Goal: Find specific page/section: Find specific page/section

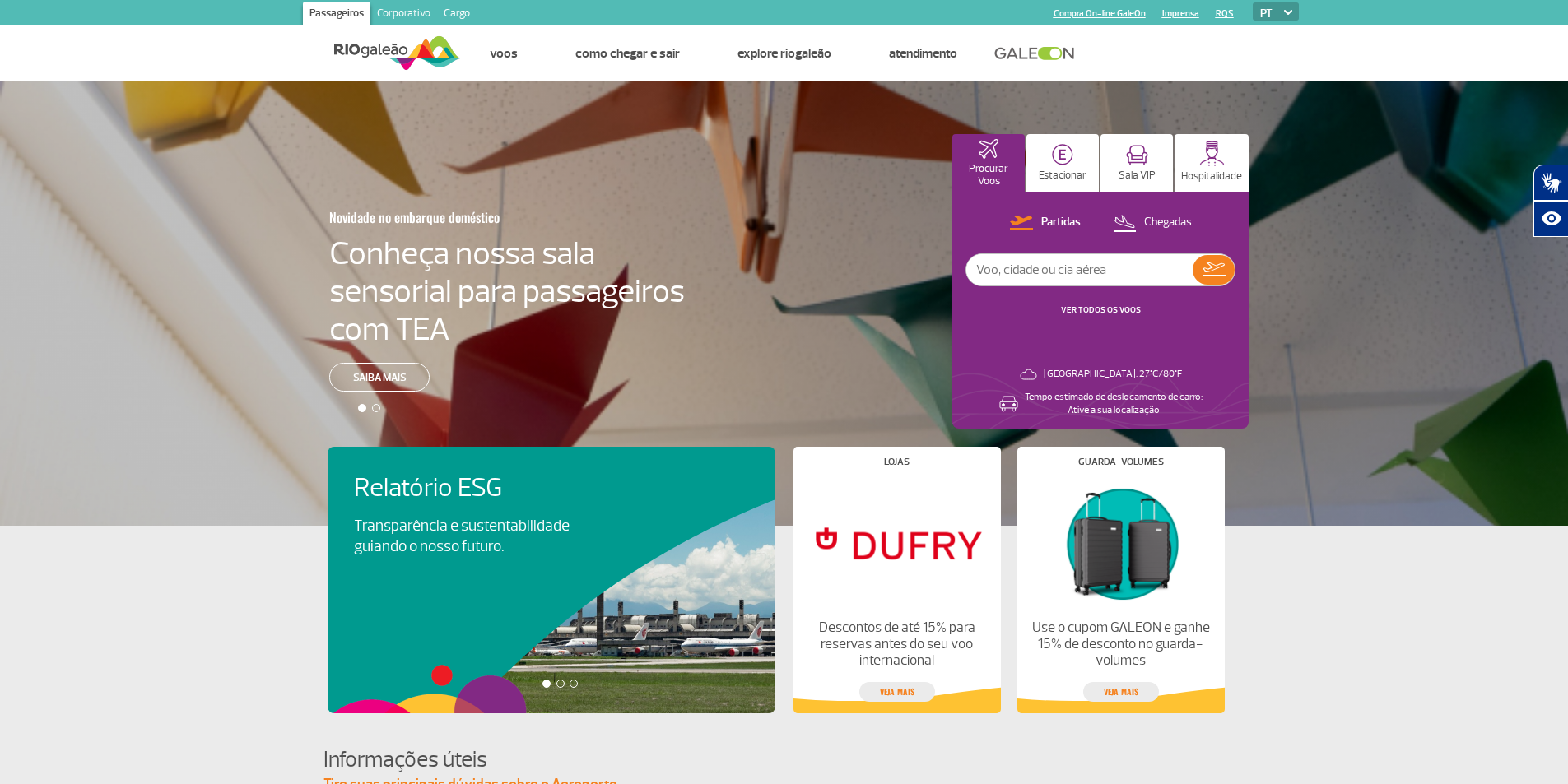
click at [0, 320] on div "Novidade no embarque doméstico Conheça nossa sala sensorial para passageiros co…" at bounding box center [784, 303] width 1568 height 444
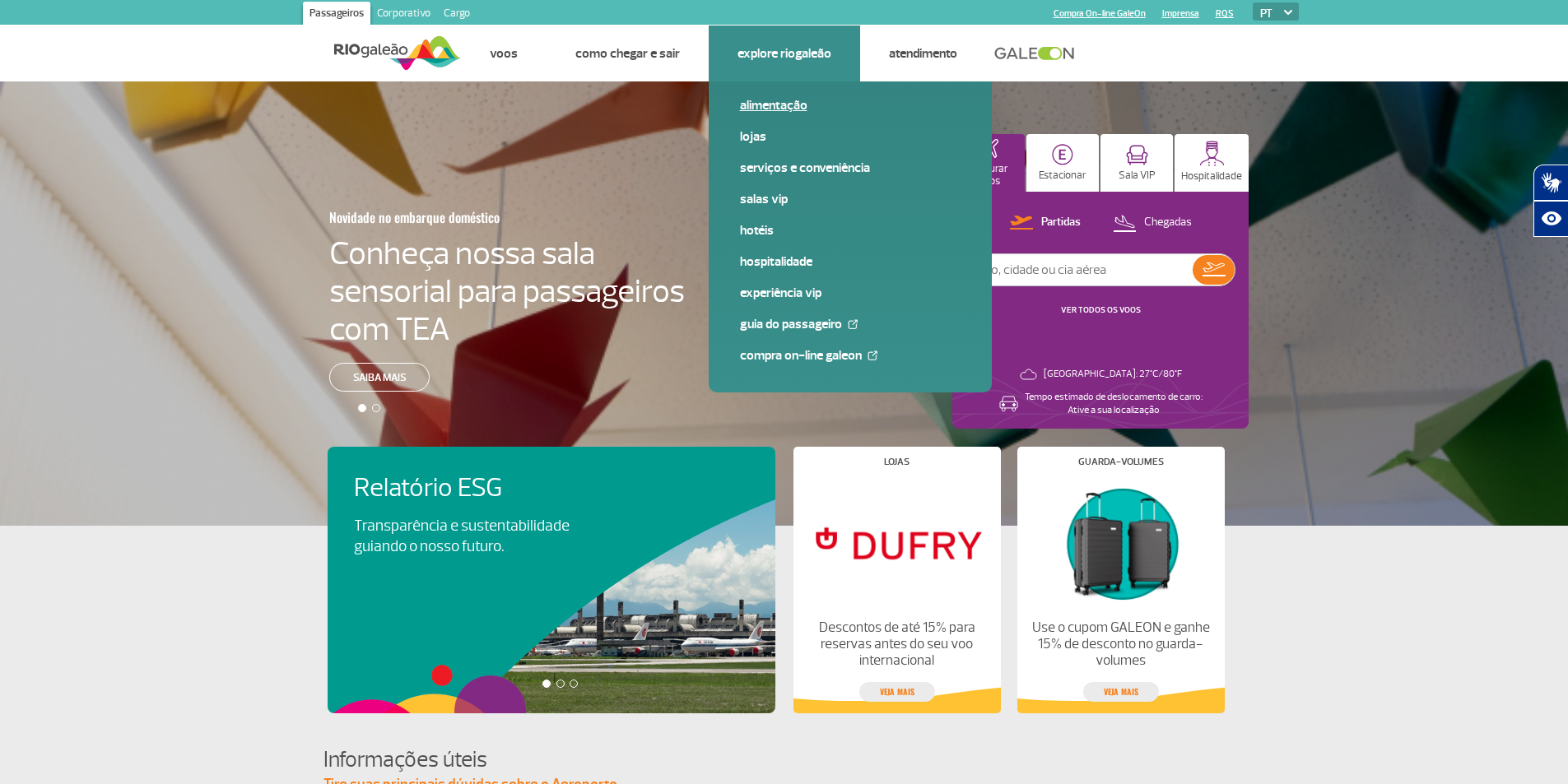
click at [784, 100] on link "Alimentação" at bounding box center [850, 105] width 221 height 18
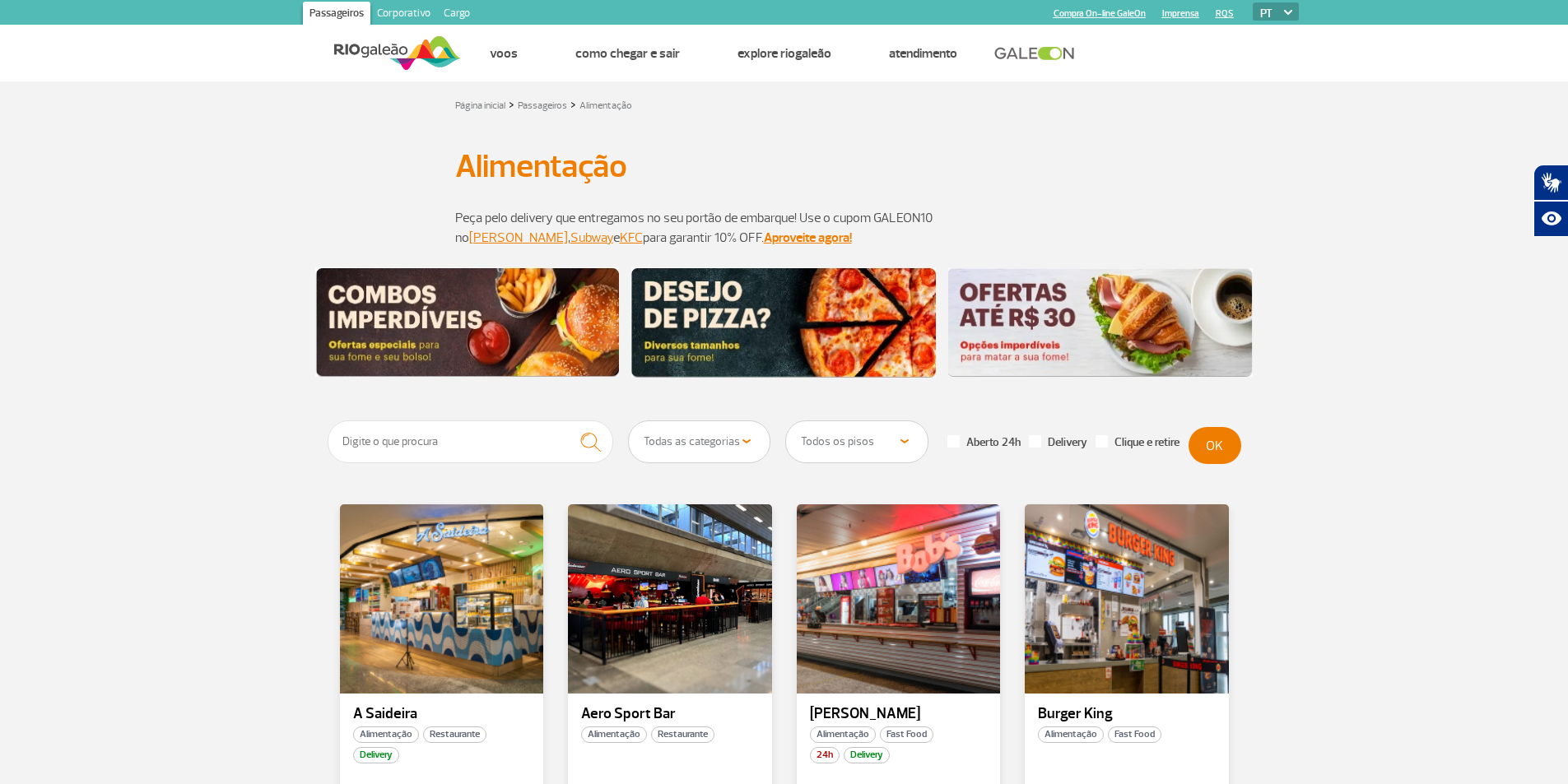
click at [477, 298] on img at bounding box center [468, 322] width 305 height 109
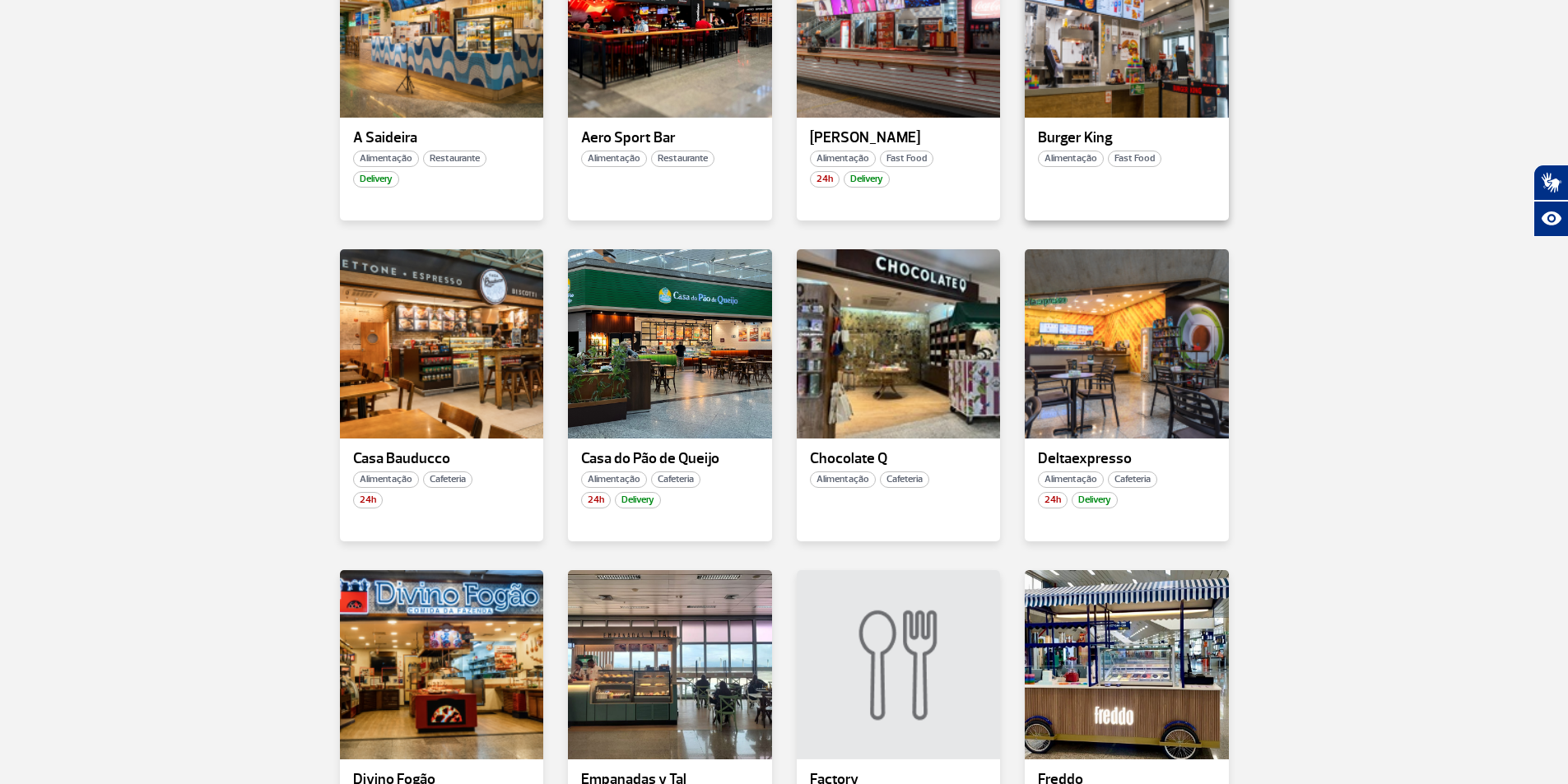
scroll to position [658, 0]
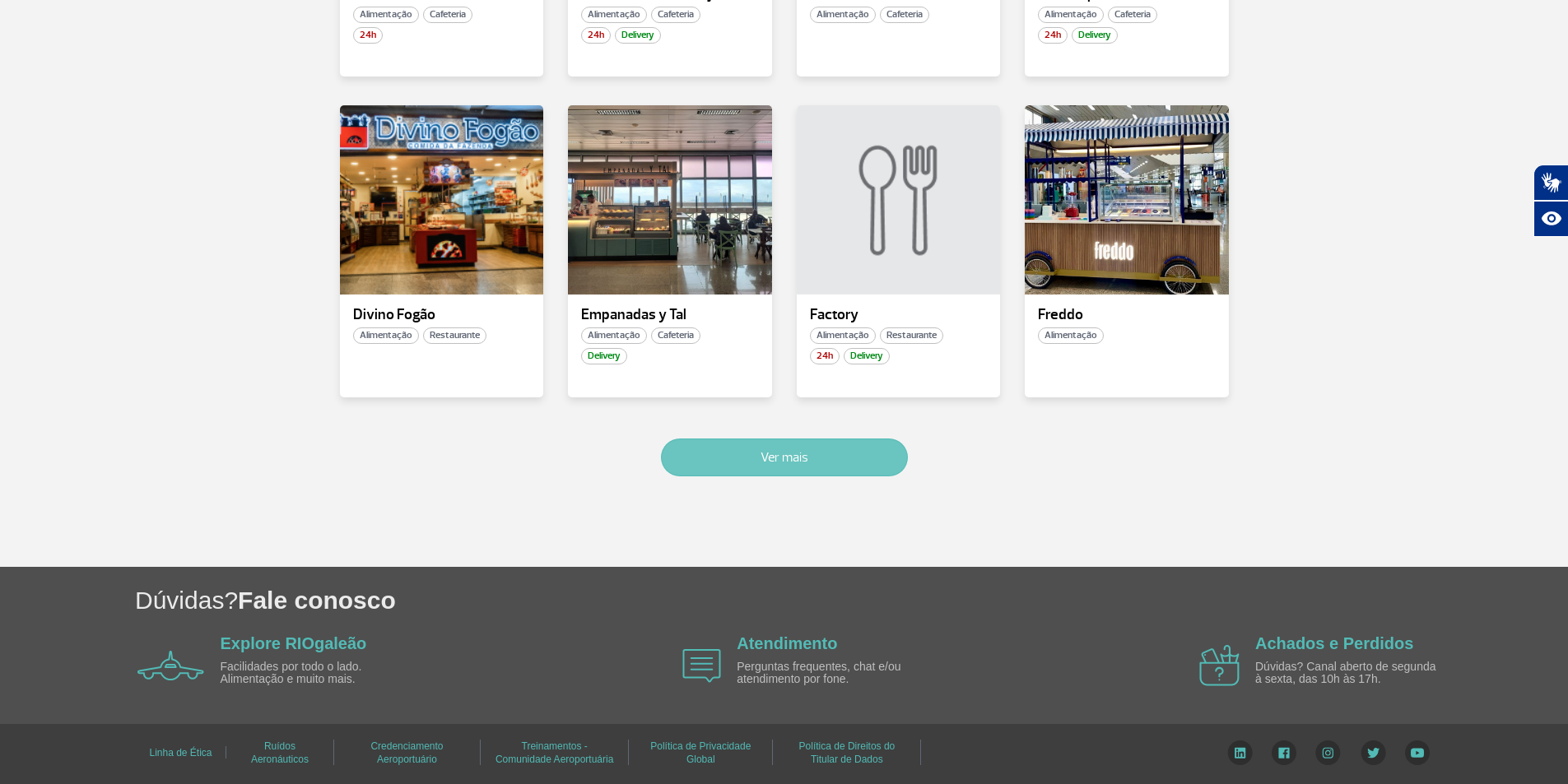
click at [826, 448] on button "Ver mais" at bounding box center [784, 457] width 247 height 38
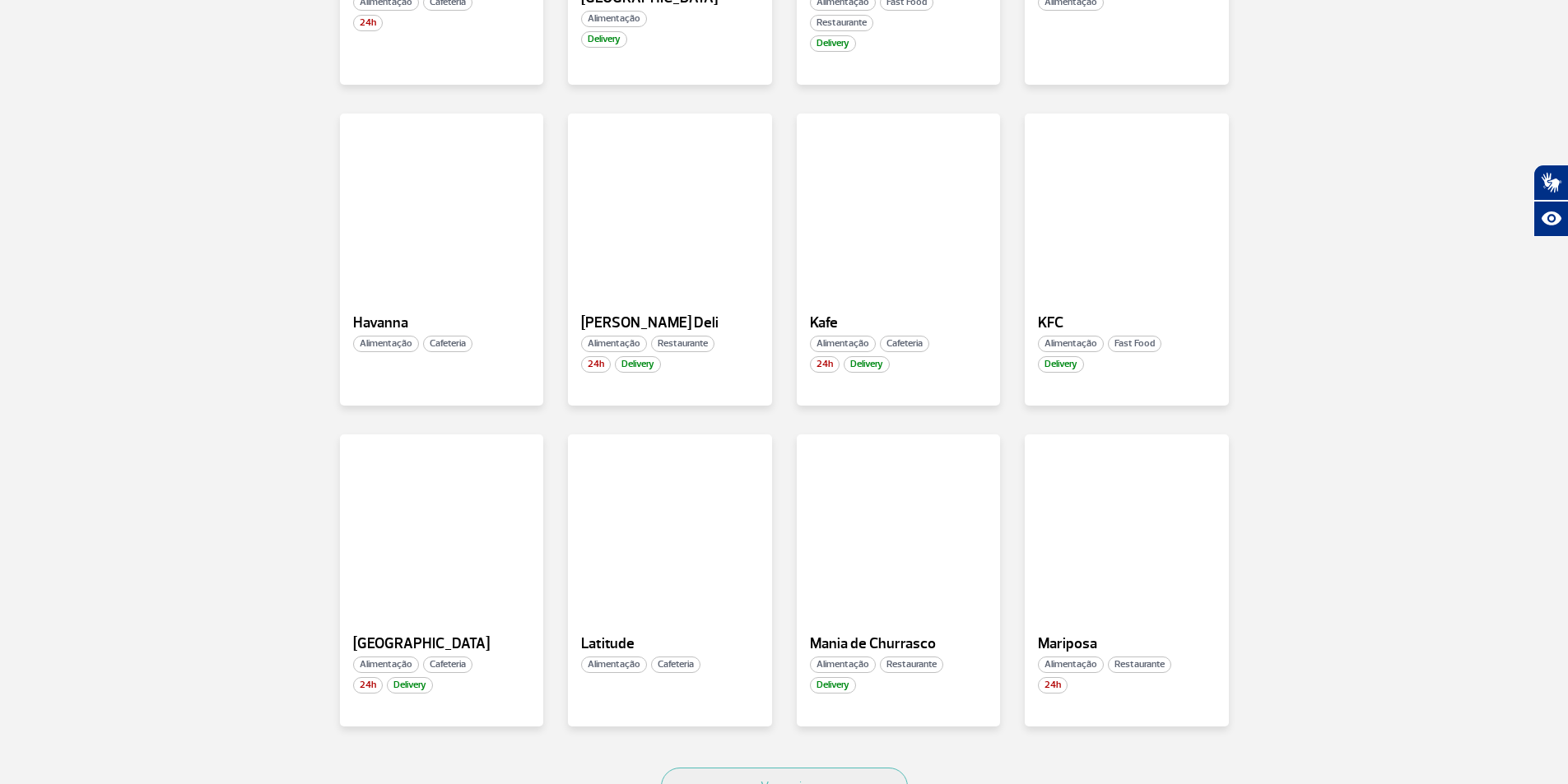
scroll to position [1776, 0]
